Goal: Task Accomplishment & Management: Manage account settings

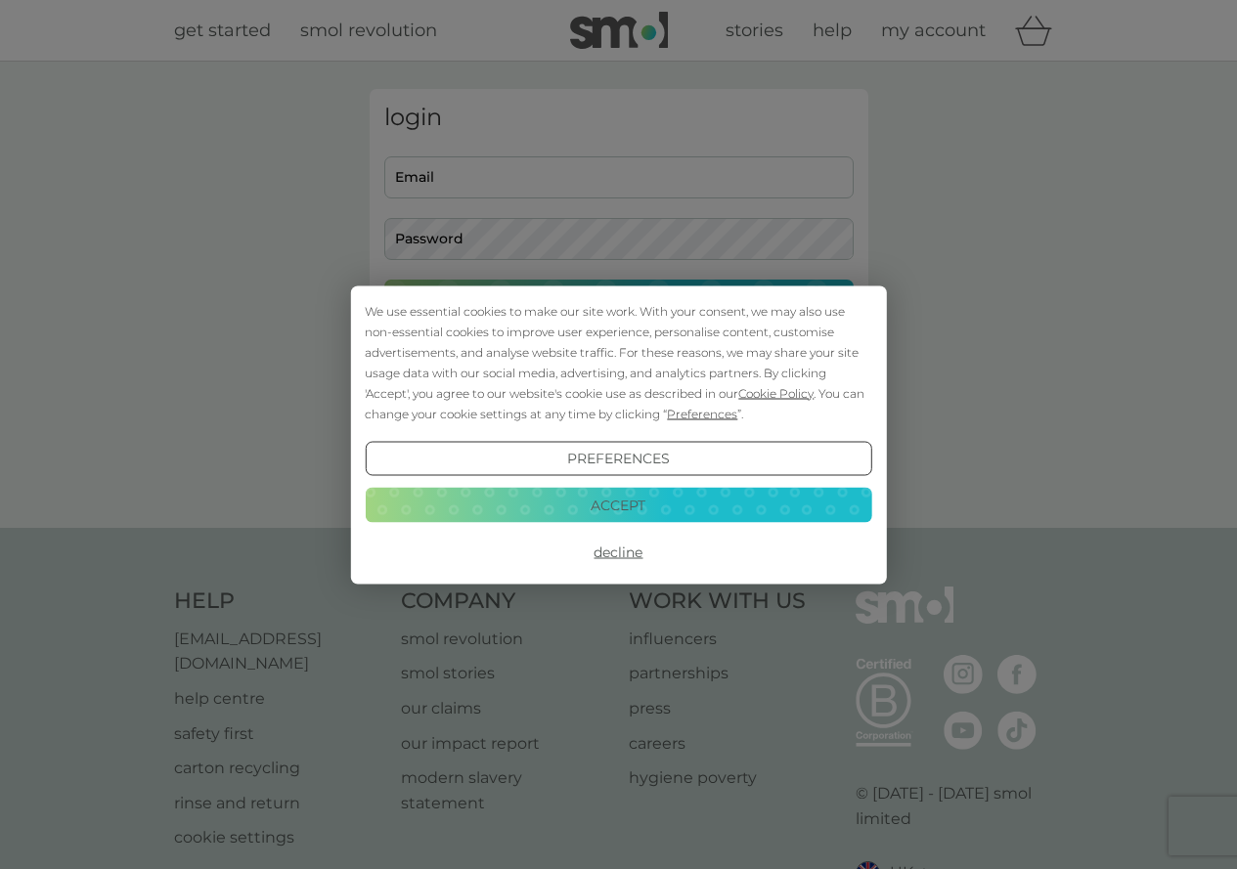
click at [626, 510] on button "Accept" at bounding box center [618, 505] width 506 height 35
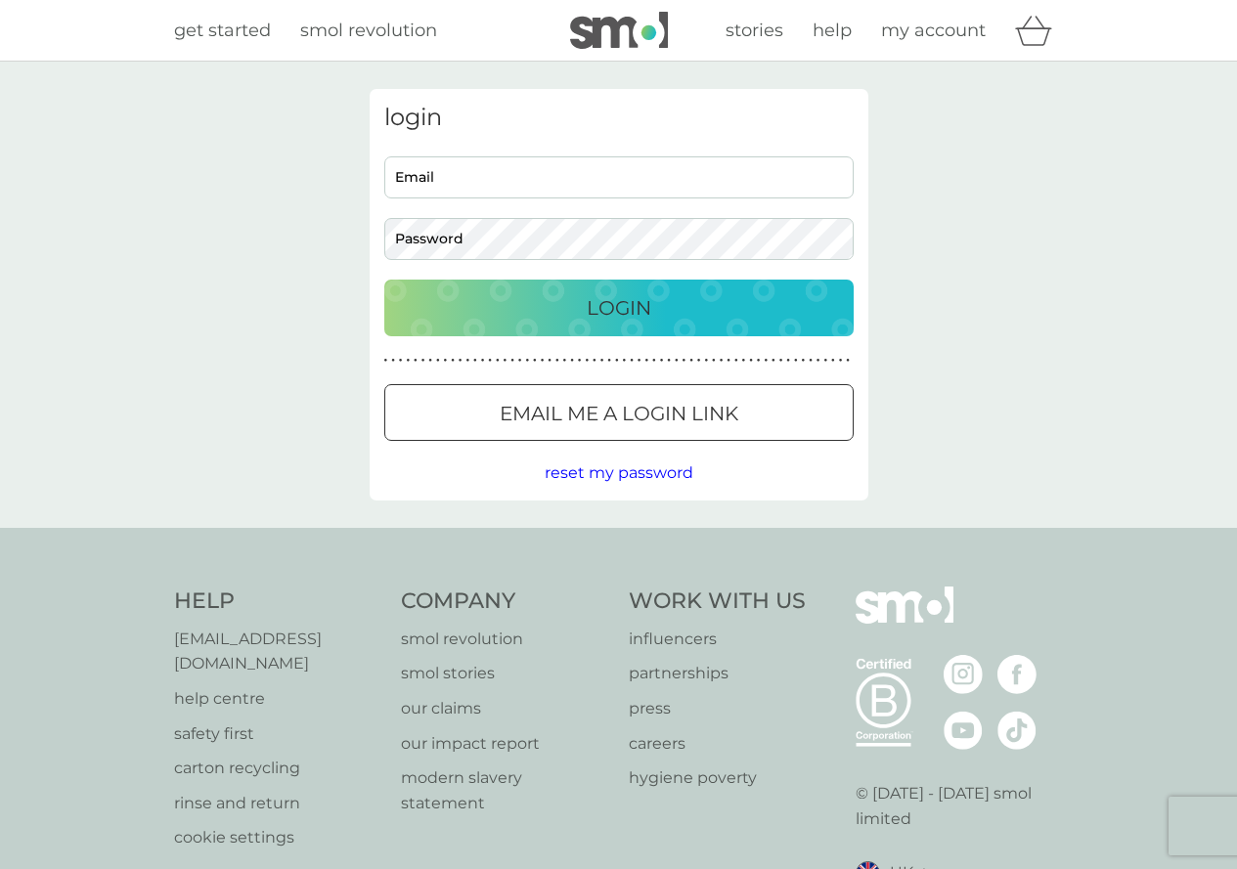
click at [587, 196] on input "Email" at bounding box center [618, 177] width 469 height 42
type input "[EMAIL_ADDRESS][DOMAIN_NAME]"
click at [642, 309] on p "Login" at bounding box center [619, 307] width 65 height 31
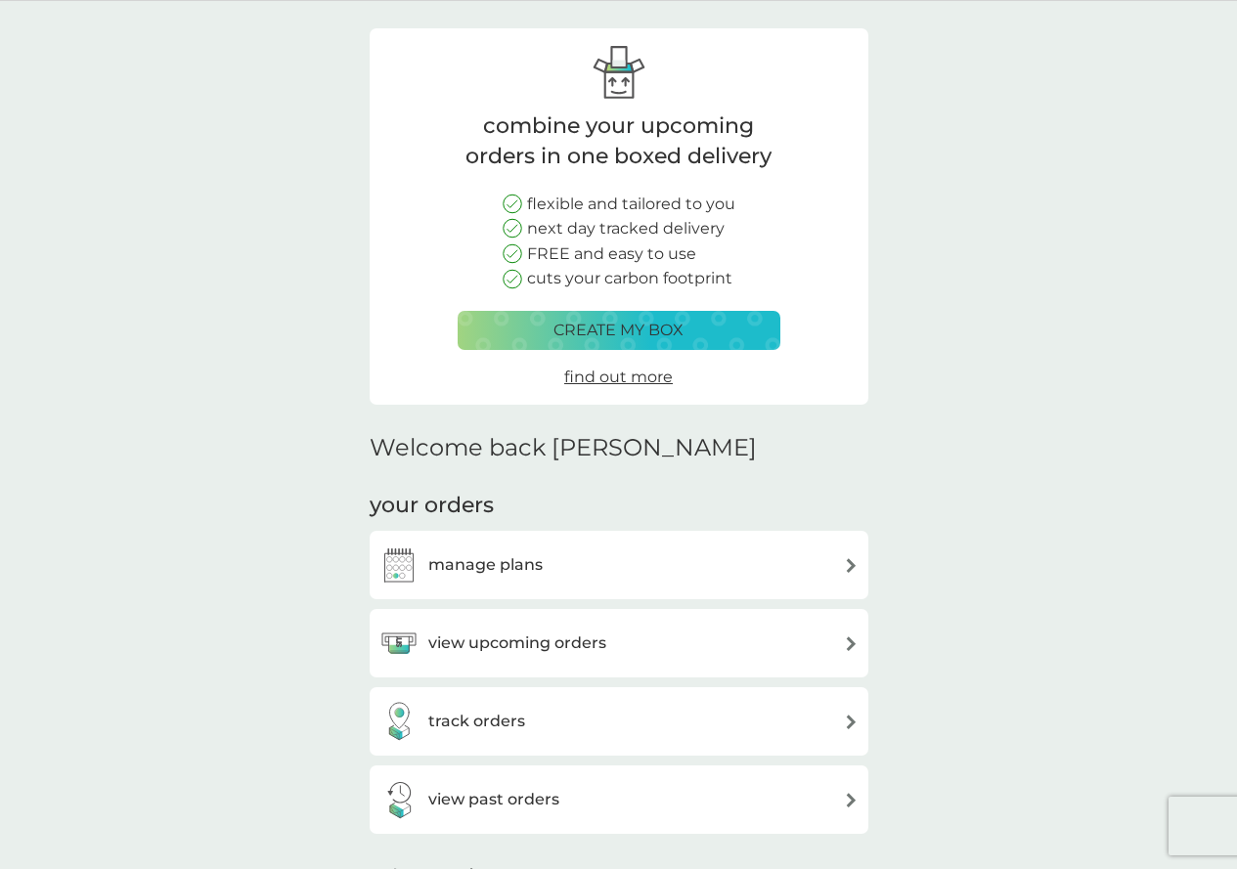
scroll to position [293, 0]
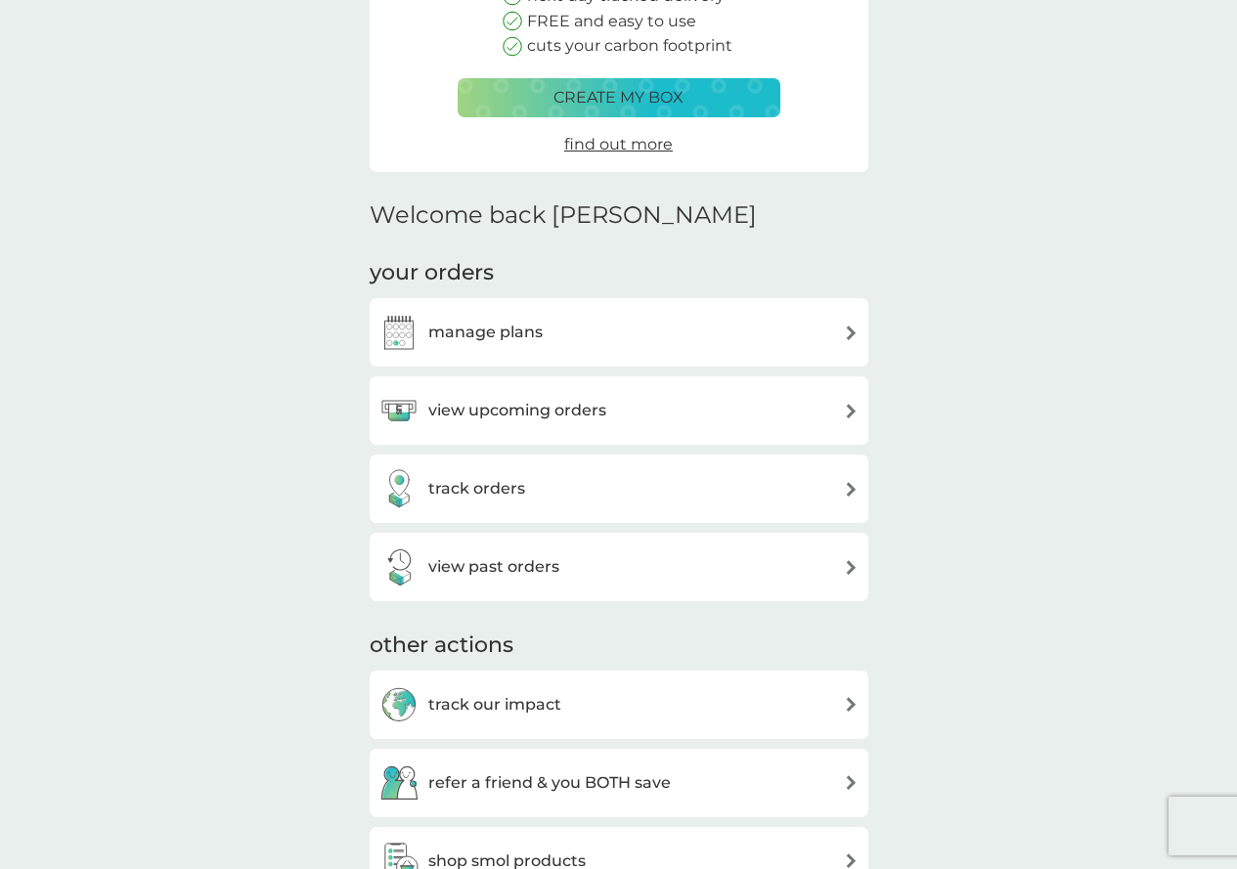
click at [598, 345] on div "manage plans" at bounding box center [618, 332] width 479 height 39
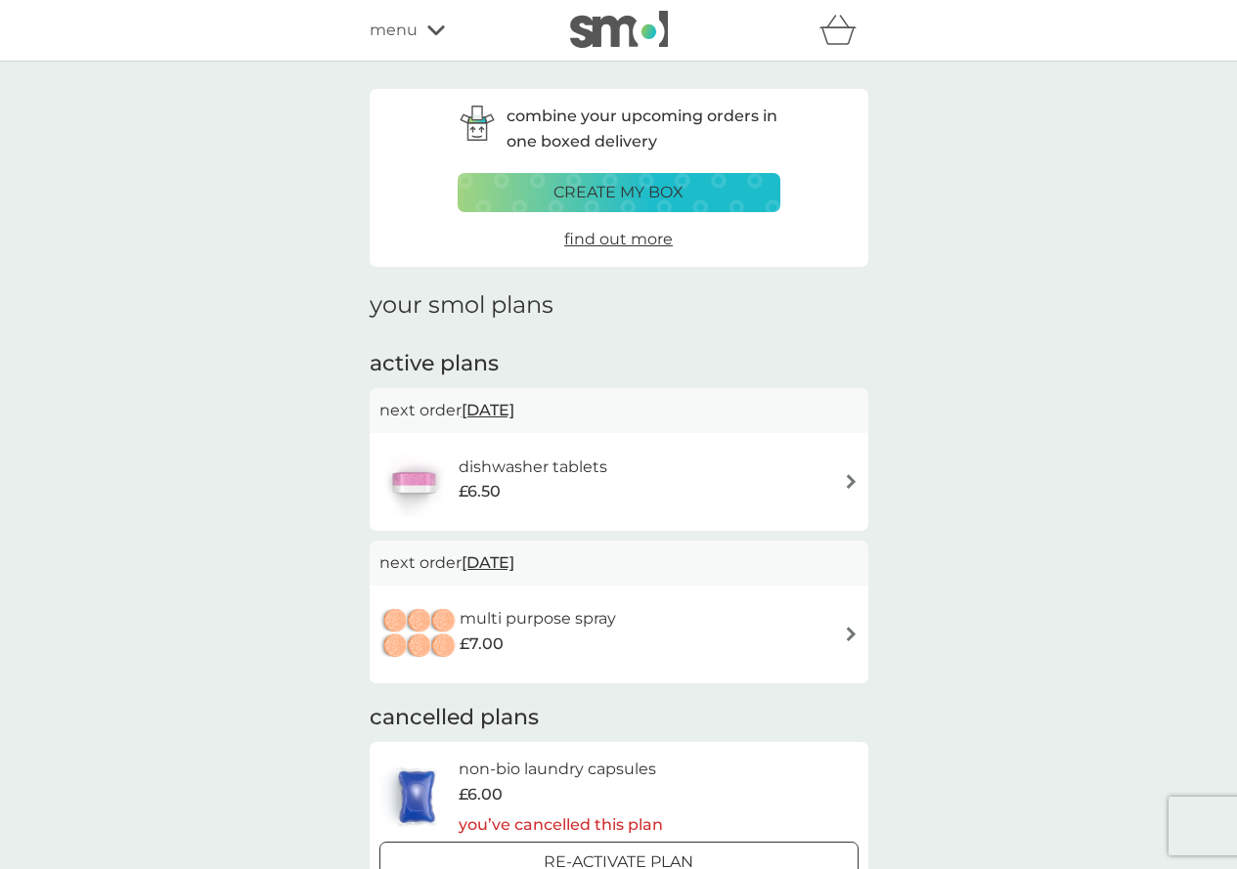
click at [848, 480] on img at bounding box center [851, 481] width 15 height 15
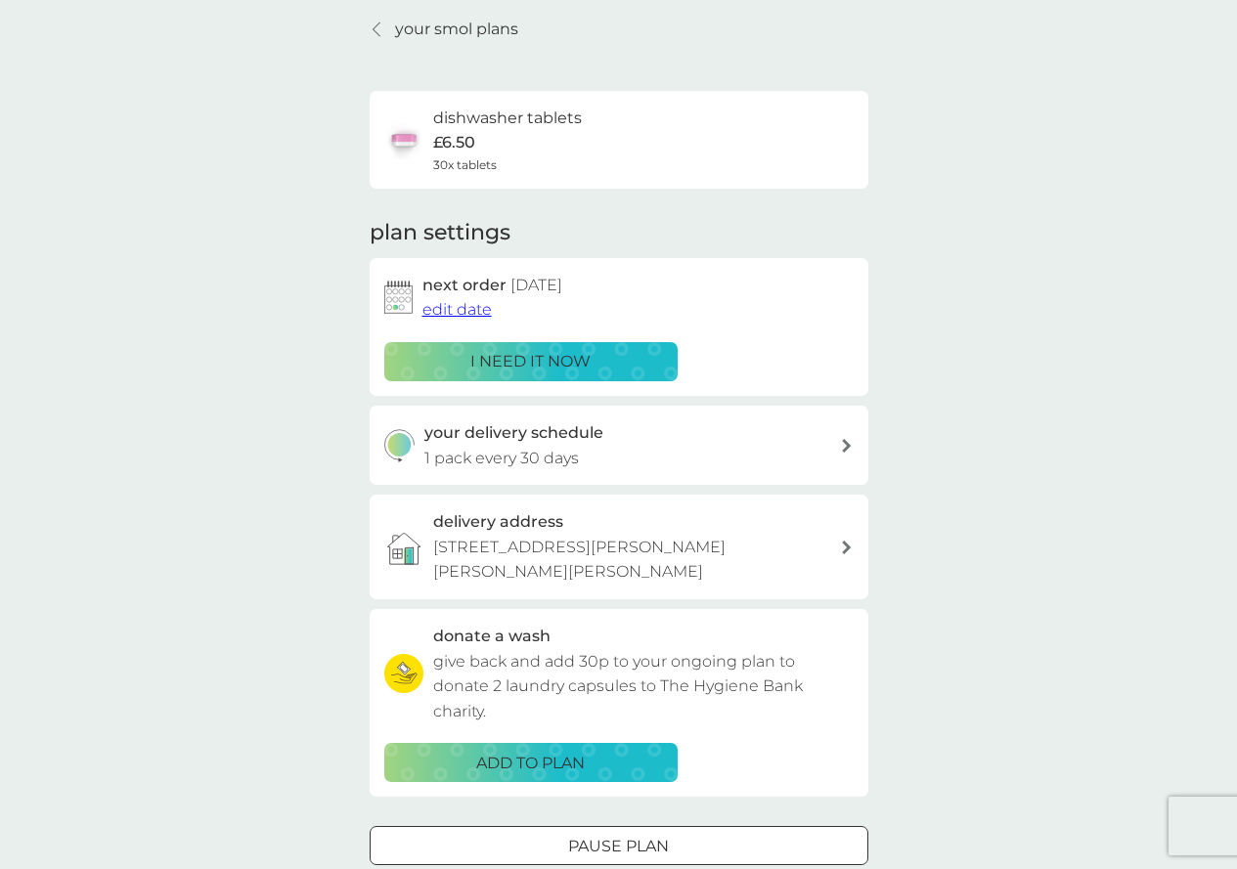
scroll to position [196, 0]
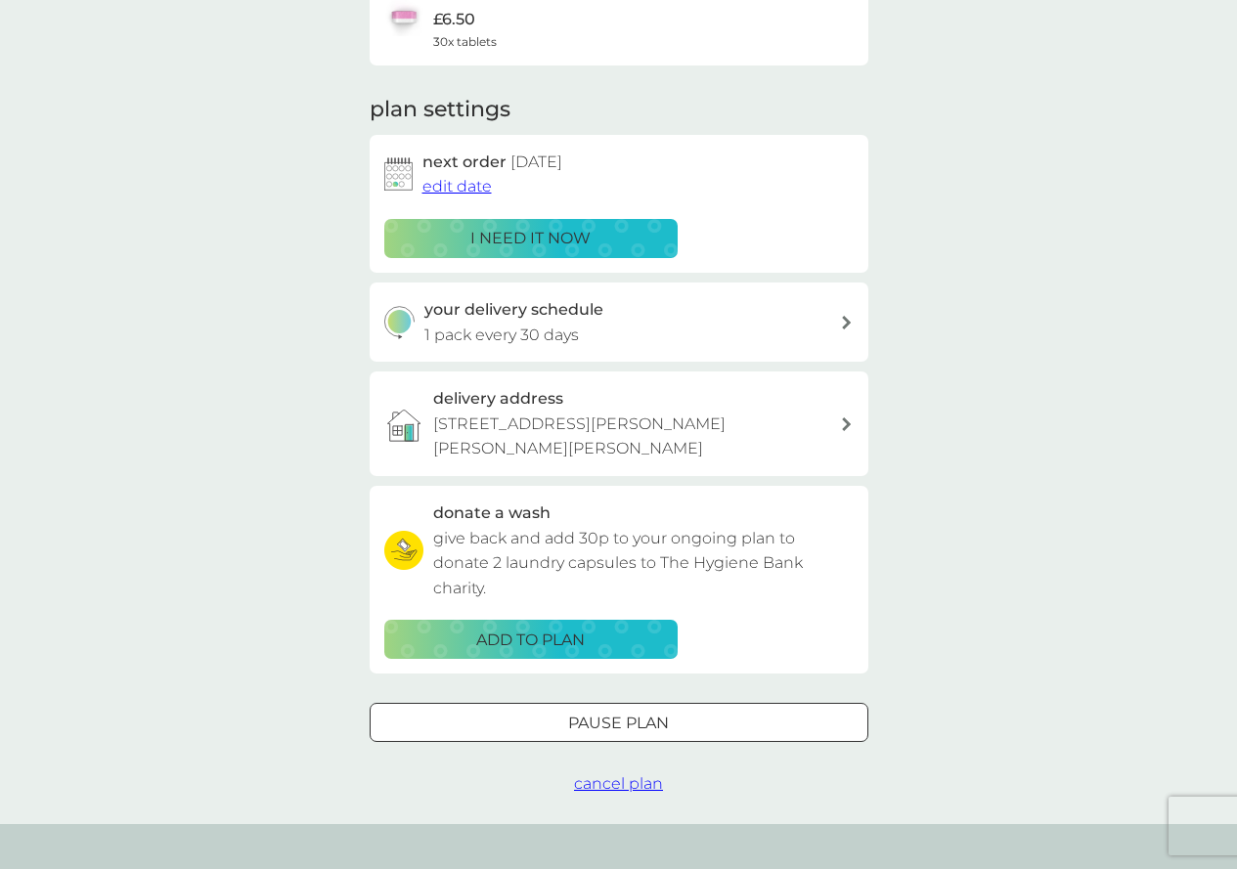
click at [833, 336] on div "your delivery schedule 1 pack every 30 days" at bounding box center [631, 322] width 415 height 50
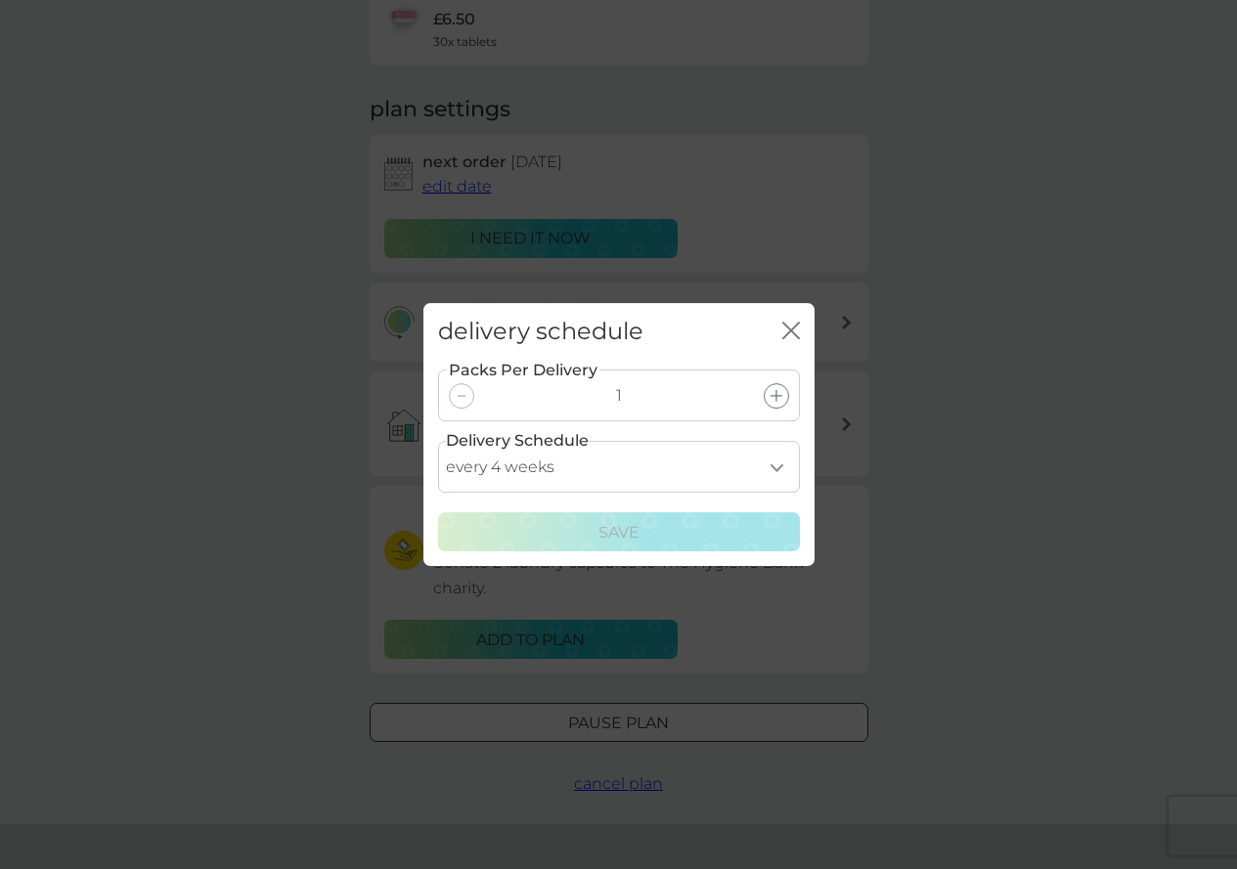
click at [779, 462] on select "every 1 week every 2 weeks every 3 weeks every 4 weeks every 5 weeks every 6 we…" at bounding box center [619, 467] width 362 height 52
select select "119"
click at [438, 441] on select "every 1 week every 2 weeks every 3 weeks every 4 weeks every 5 weeks every 6 we…" at bounding box center [619, 467] width 362 height 52
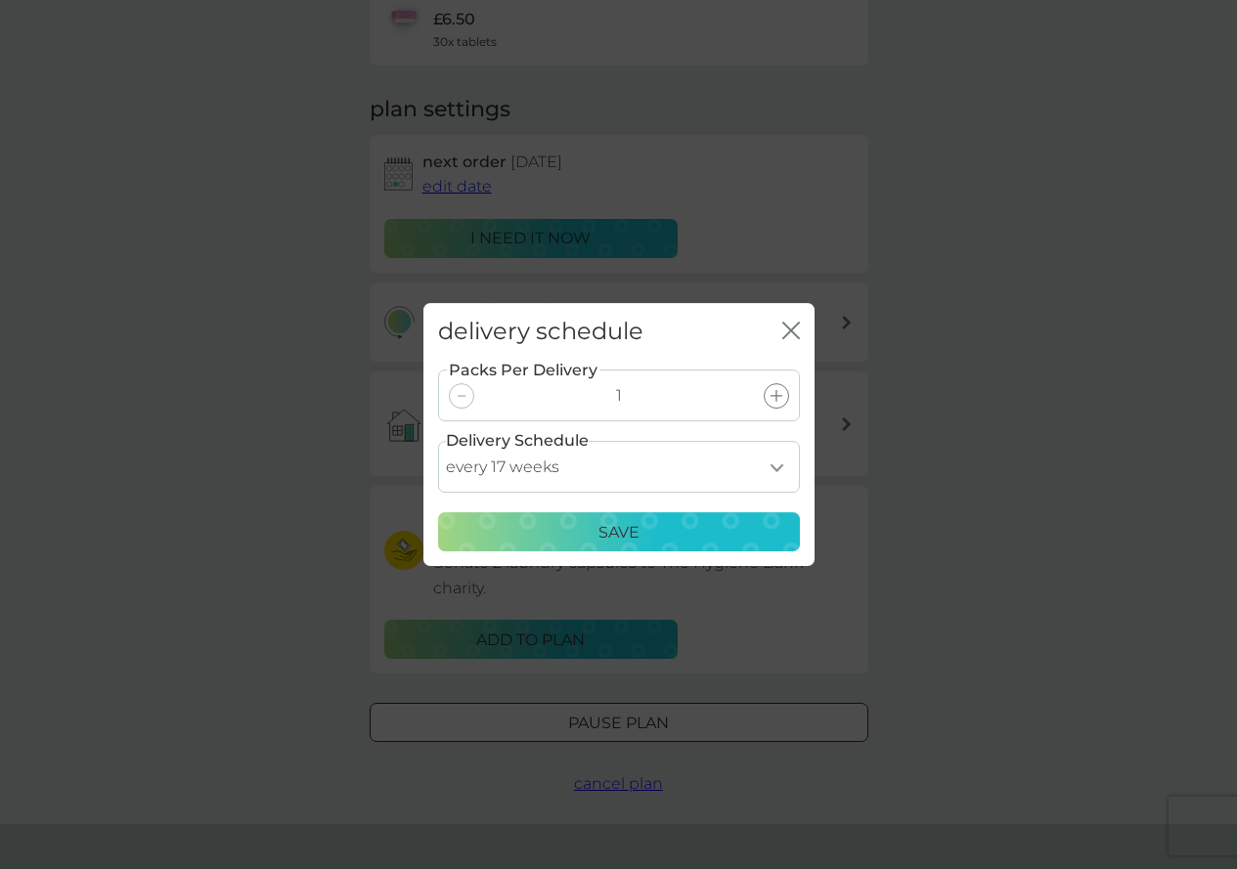
click at [628, 542] on p "Save" at bounding box center [618, 532] width 41 height 25
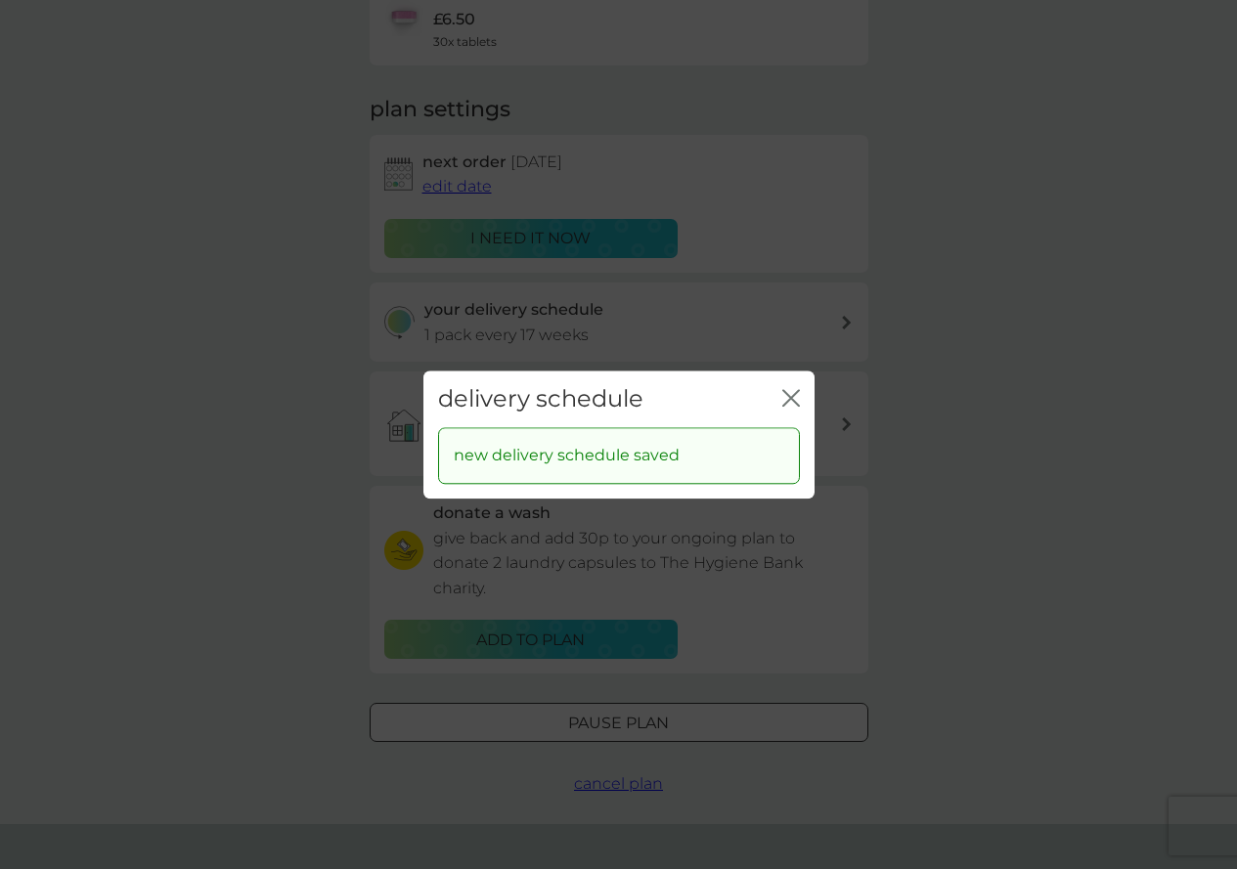
click at [787, 395] on icon "close" at bounding box center [787, 398] width 8 height 16
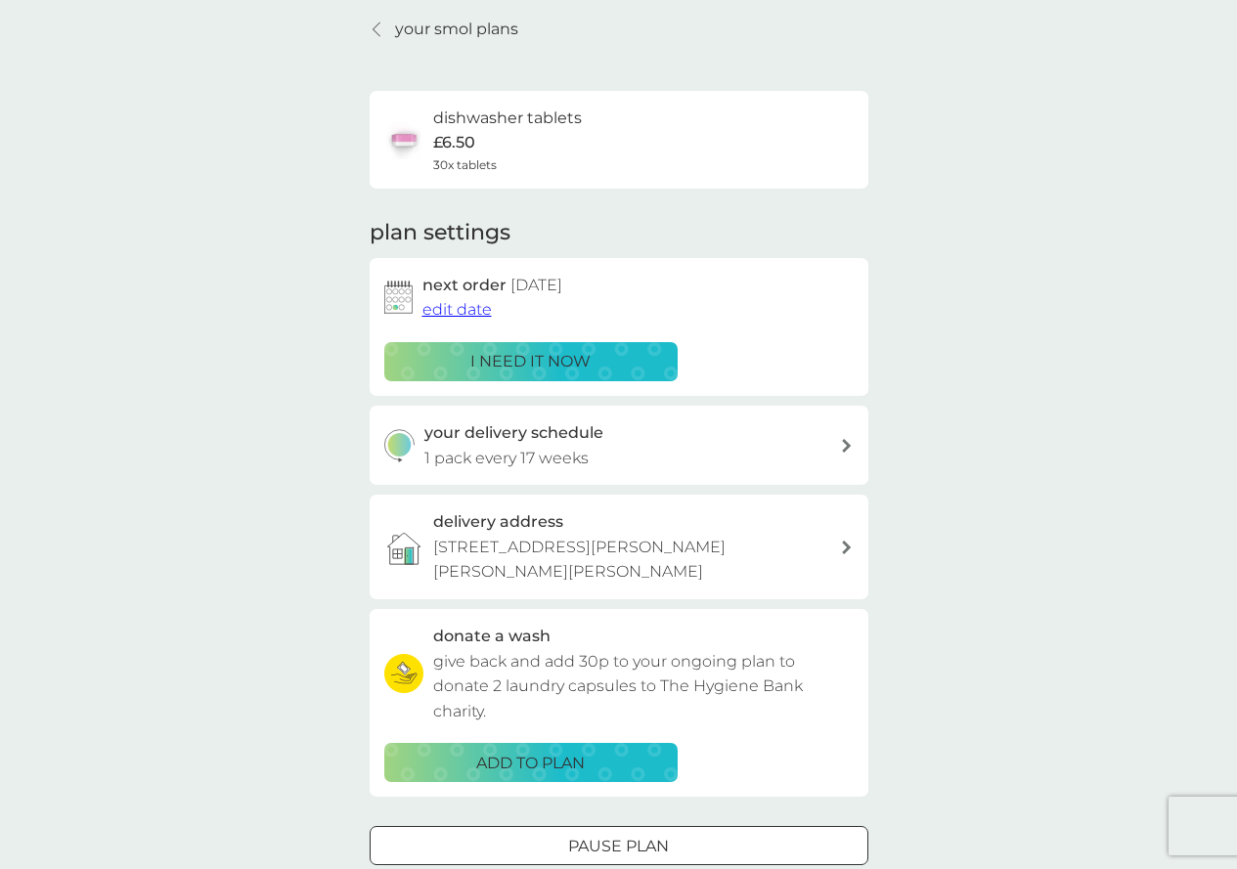
scroll to position [0, 0]
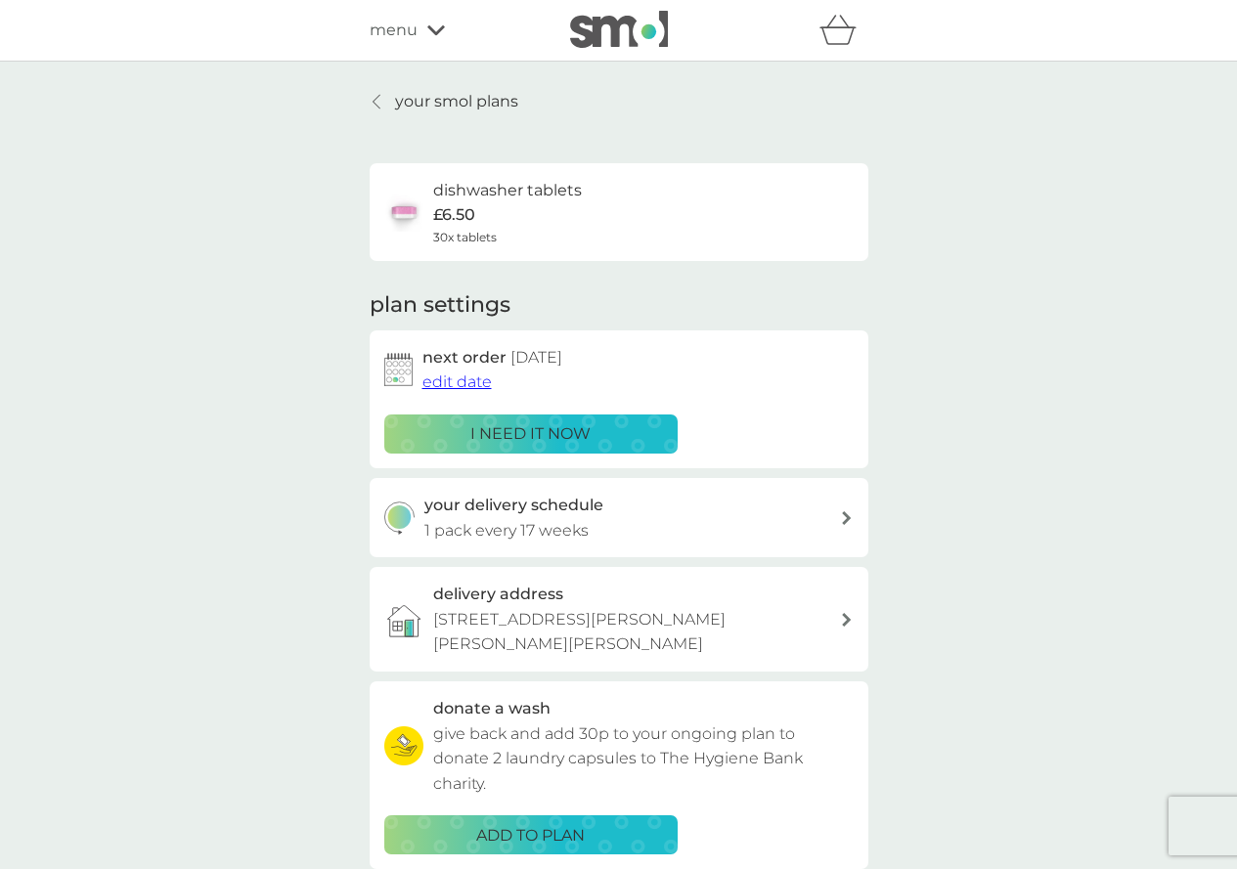
click at [370, 104] on div at bounding box center [377, 102] width 14 height 16
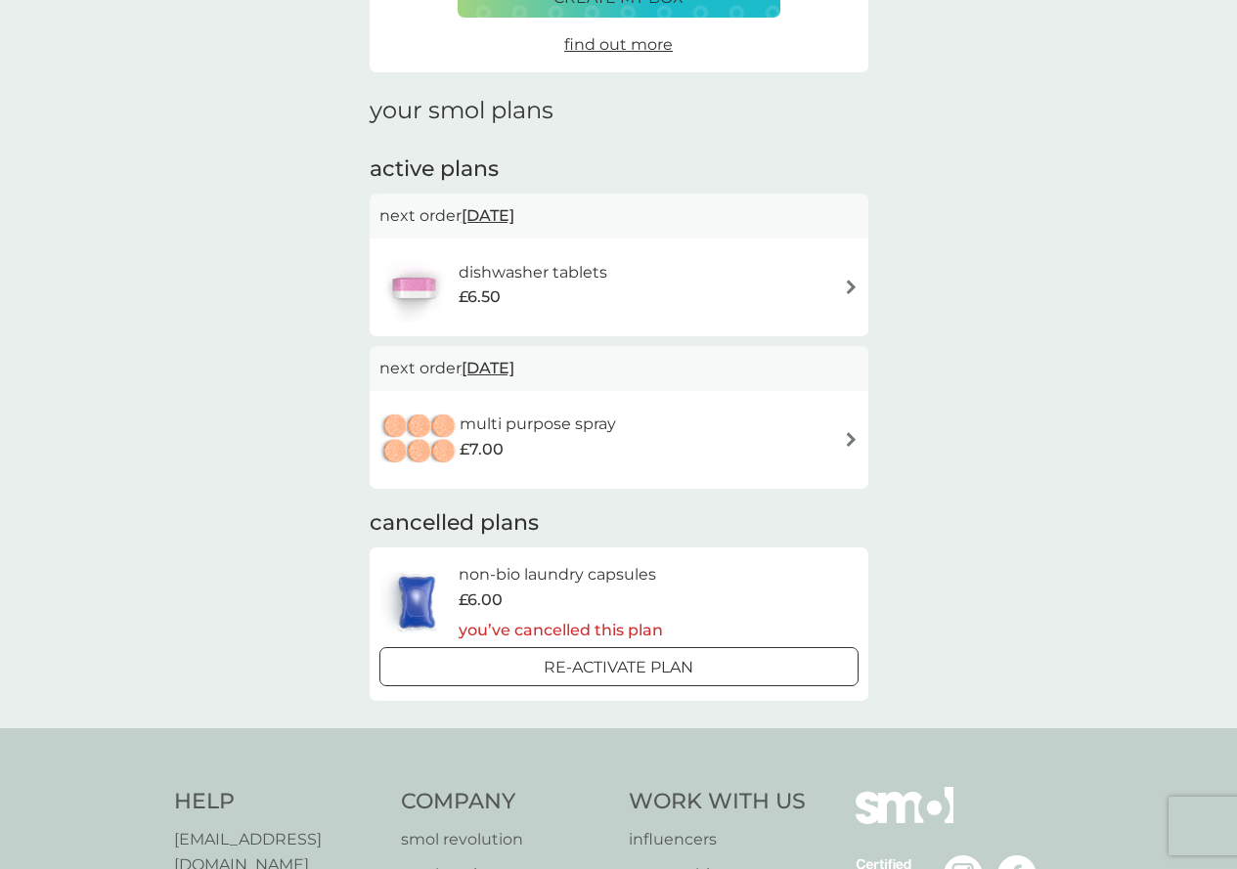
scroll to position [196, 0]
click at [849, 443] on img at bounding box center [851, 438] width 15 height 15
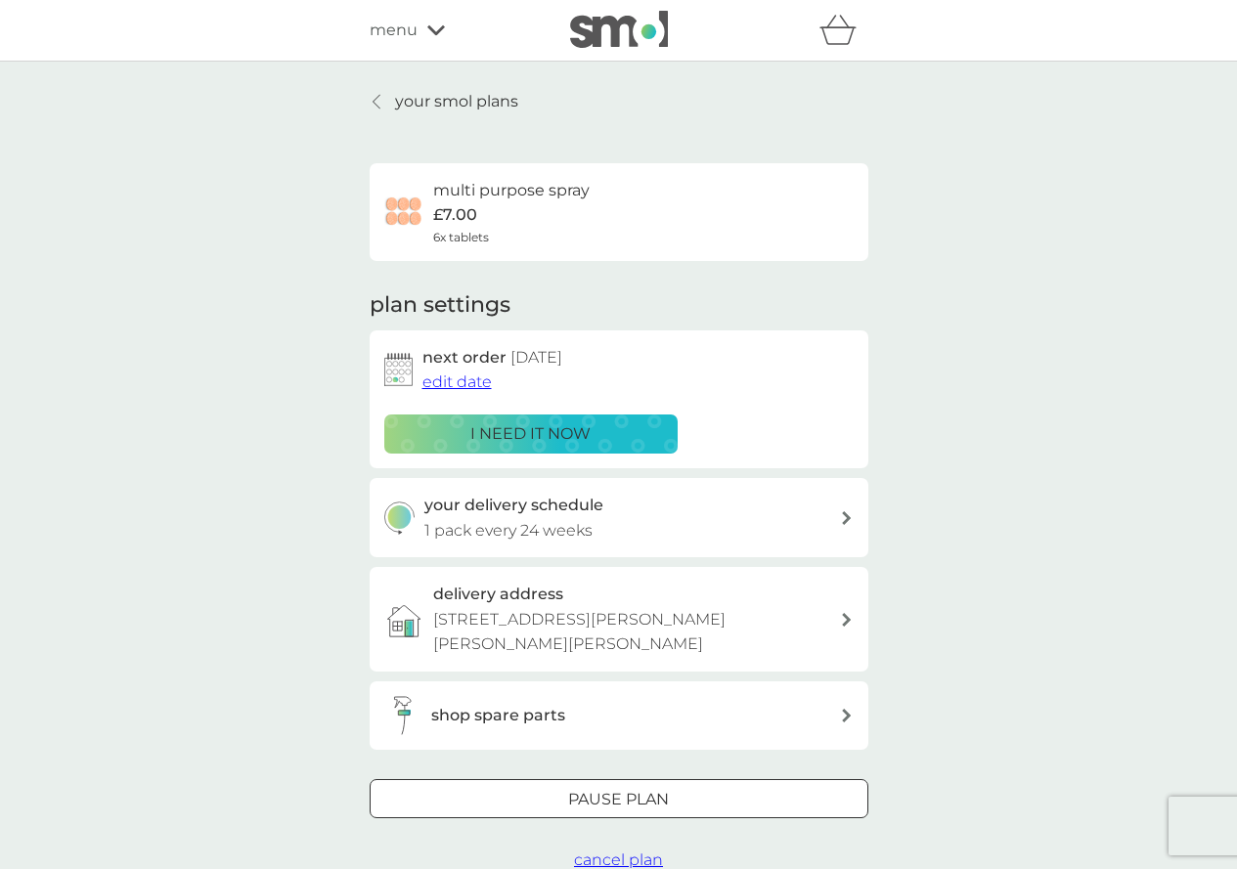
click at [381, 104] on div at bounding box center [377, 102] width 14 height 16
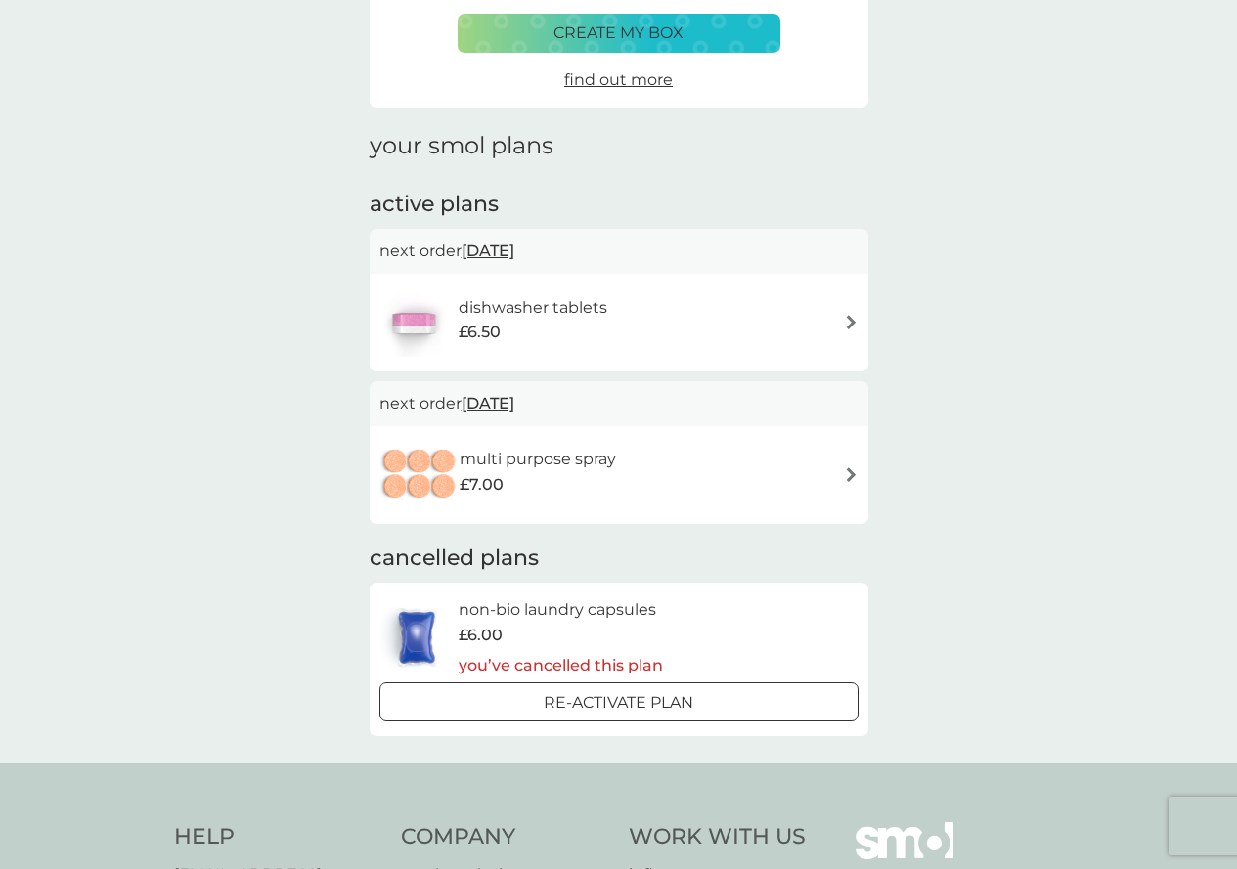
scroll to position [391, 0]
